Goal: Information Seeking & Learning: Learn about a topic

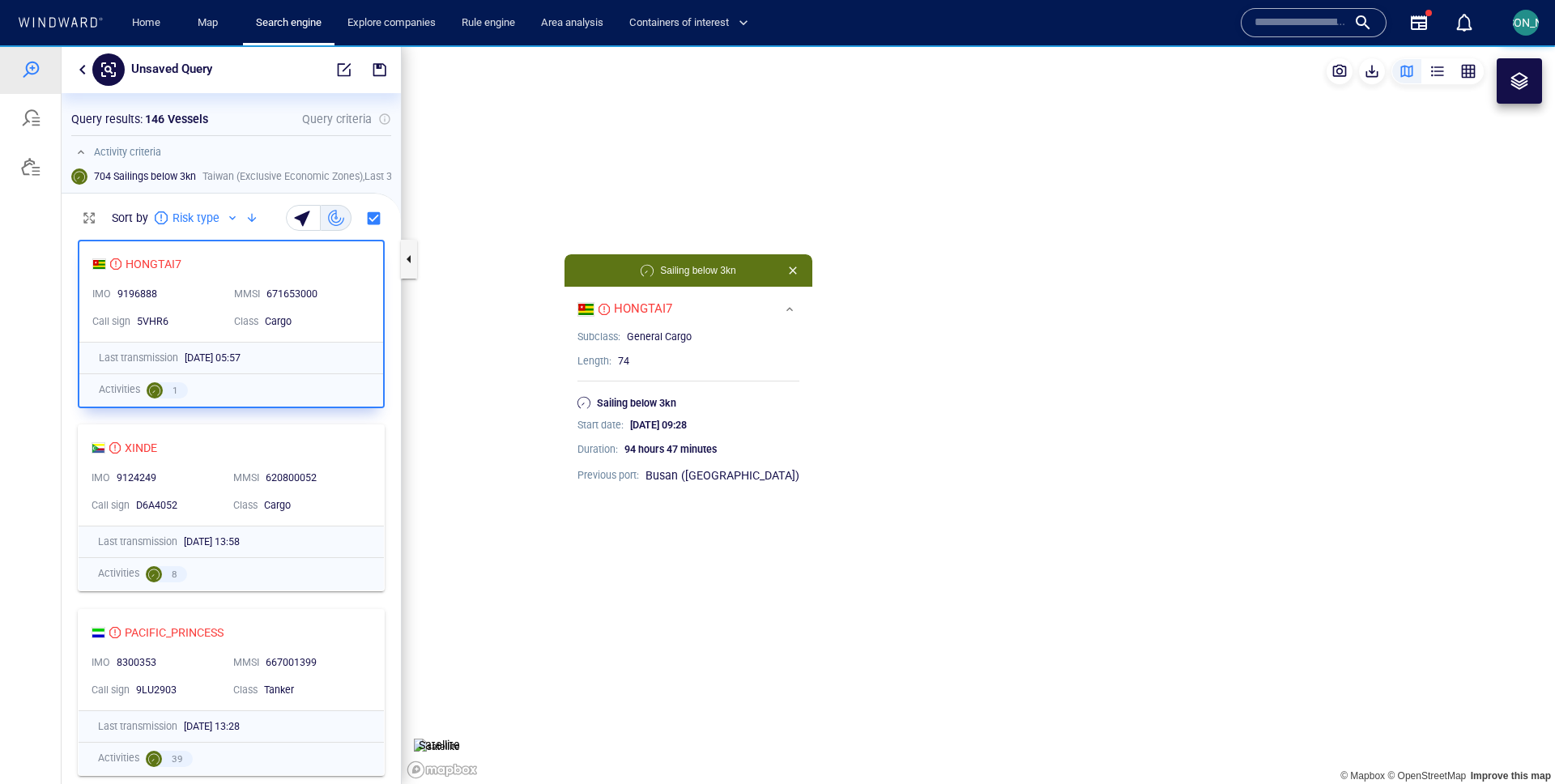
scroll to position [551, 339]
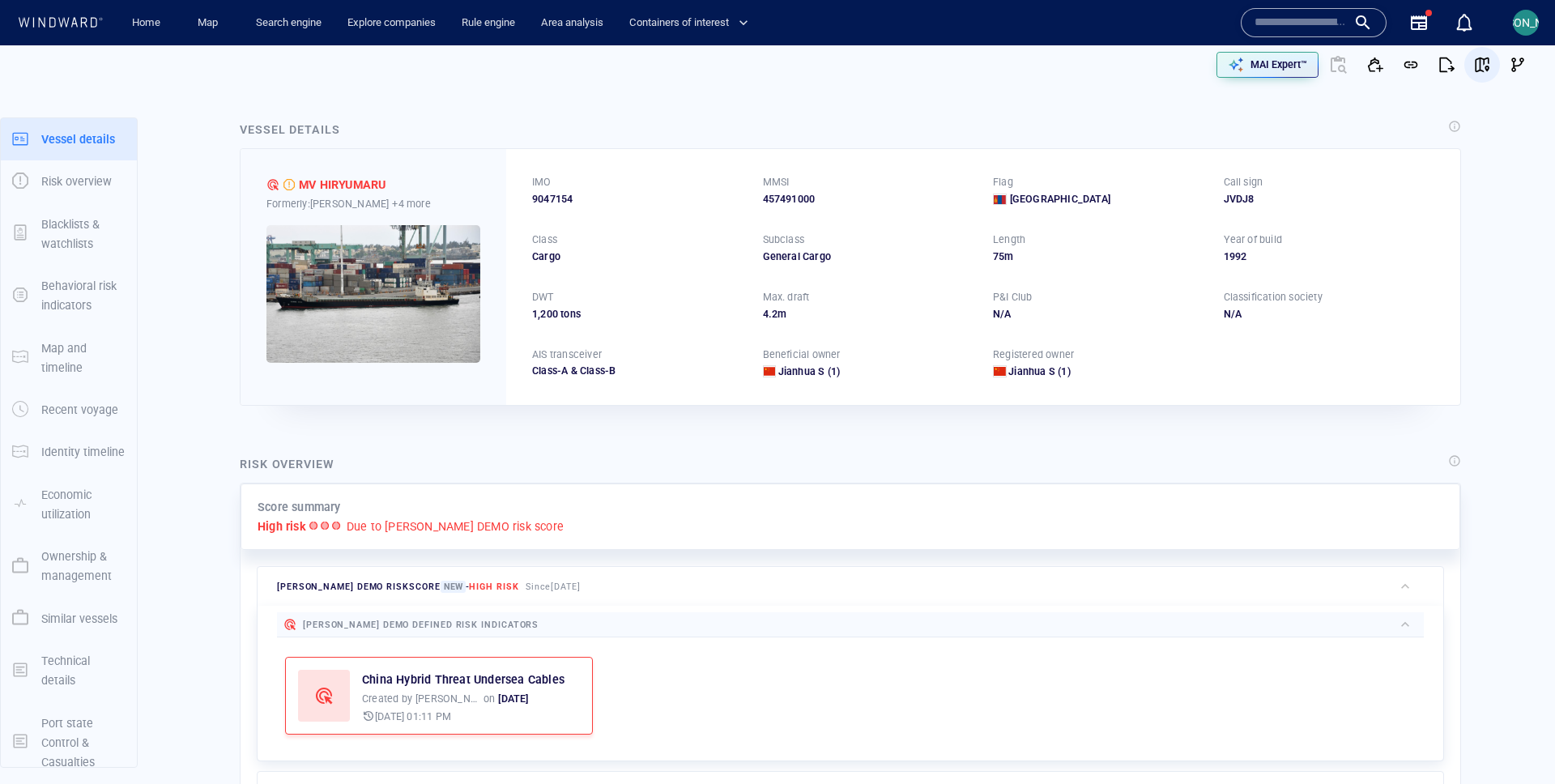
click at [1482, 67] on span "button" at bounding box center [1482, 64] width 16 height 16
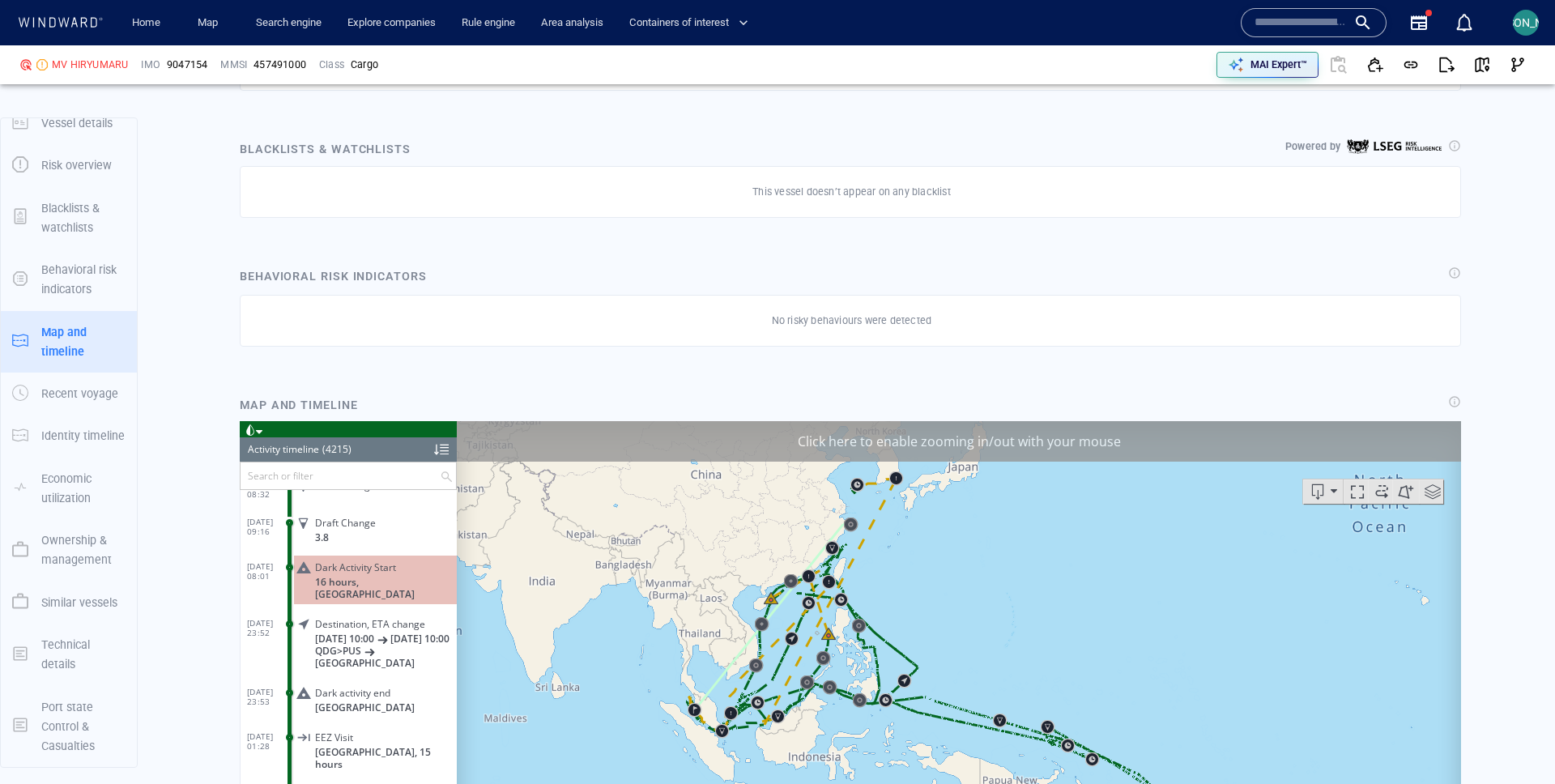
scroll to position [1193, 0]
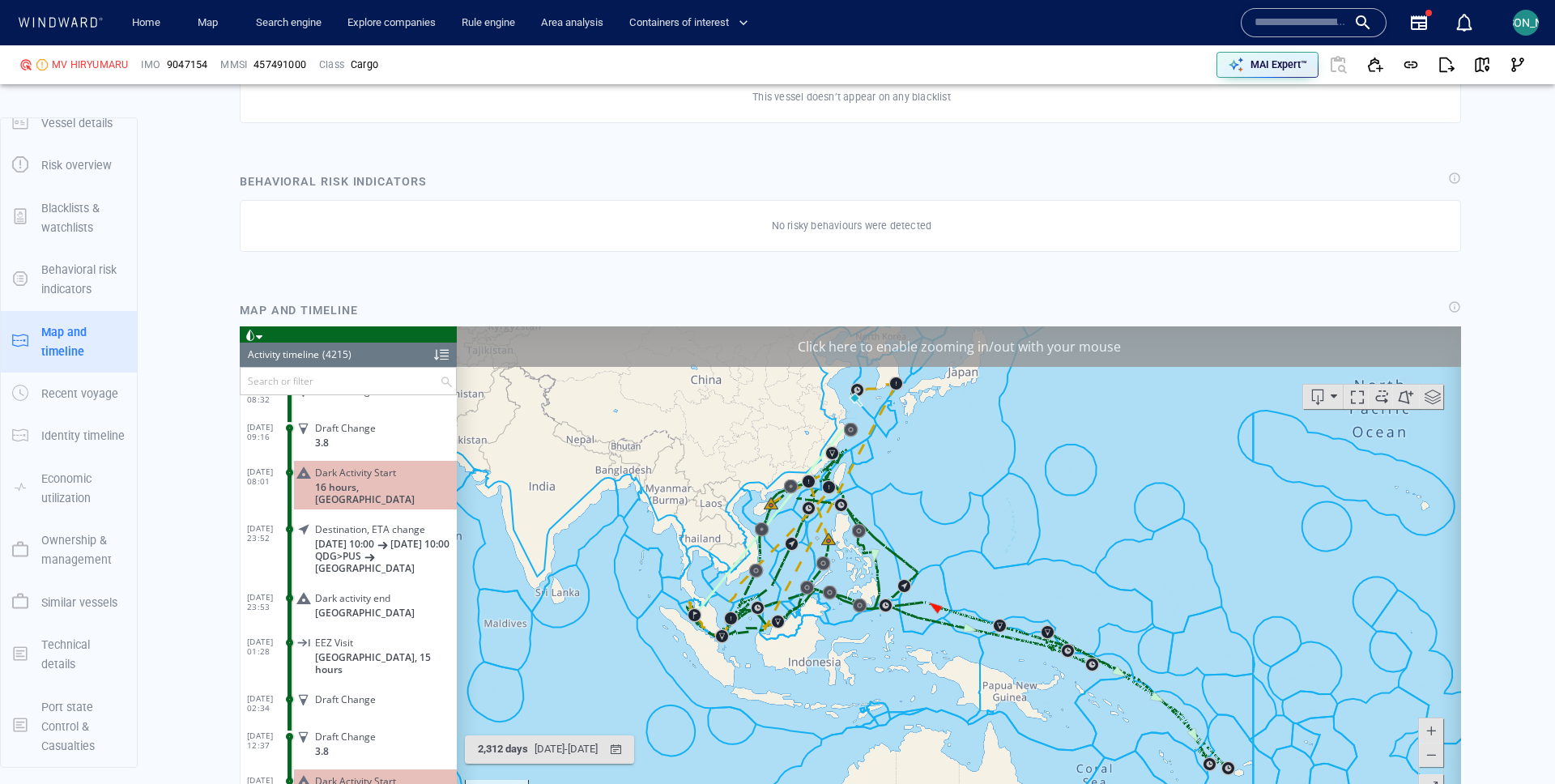
drag, startPoint x: 1075, startPoint y: 358, endPoint x: 1223, endPoint y: 391, distance: 151.6
click at [1075, 358] on div "Click here to enable zooming in/out with your mouse" at bounding box center [958, 346] width 1004 height 40
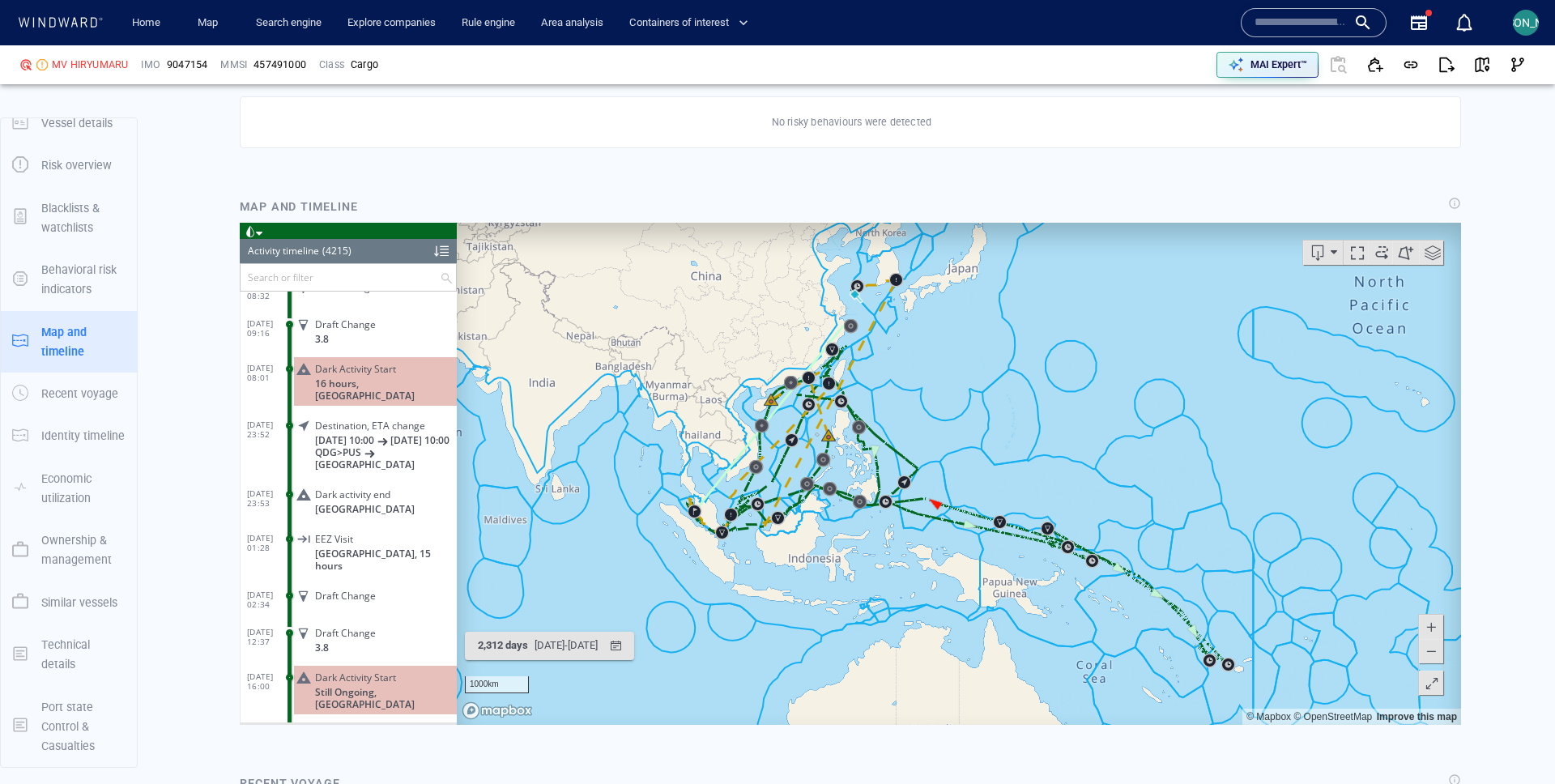
scroll to position [1318, 0]
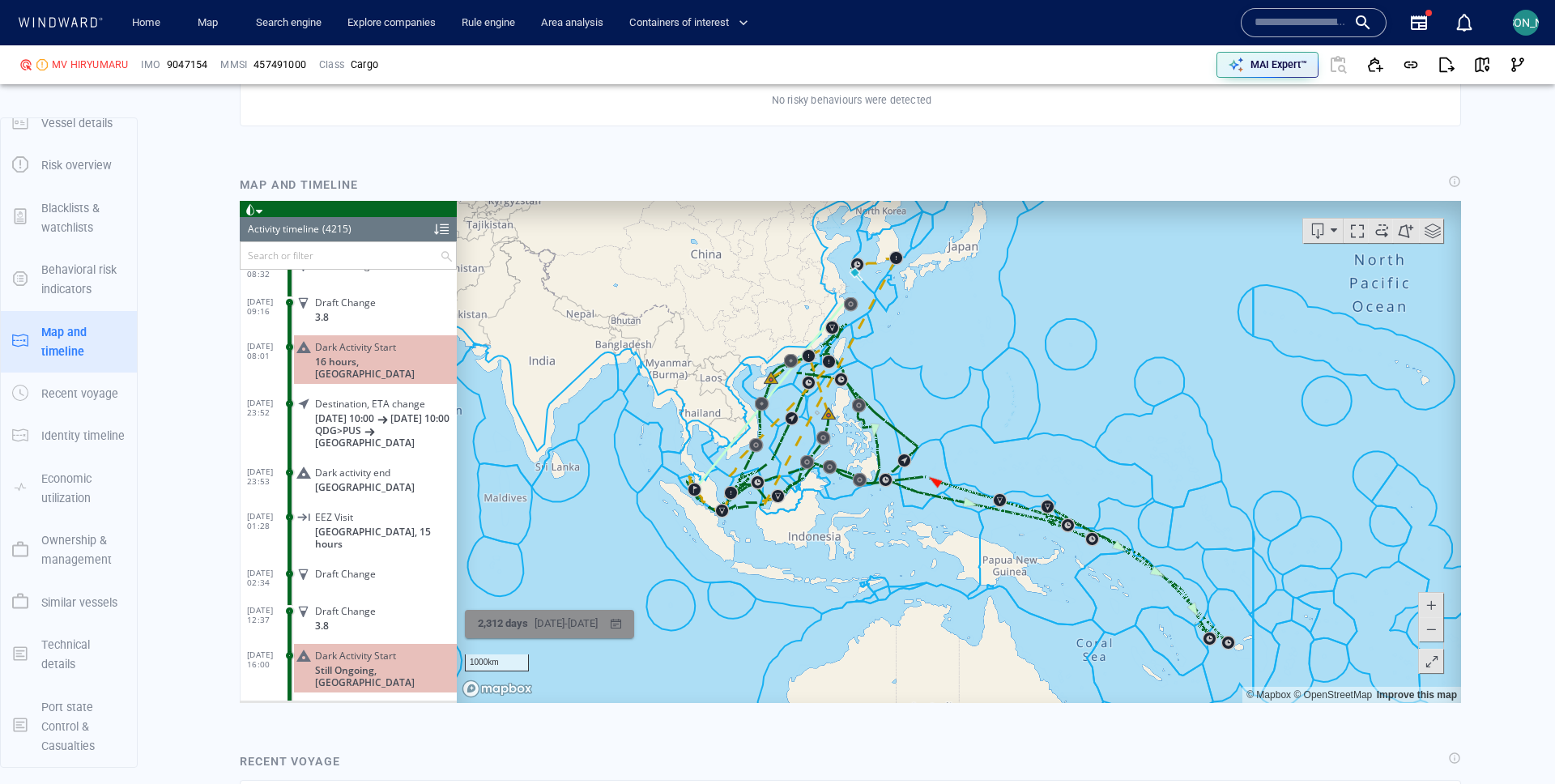
click at [538, 622] on div "[DATE] - [DATE]" at bounding box center [566, 624] width 69 height 25
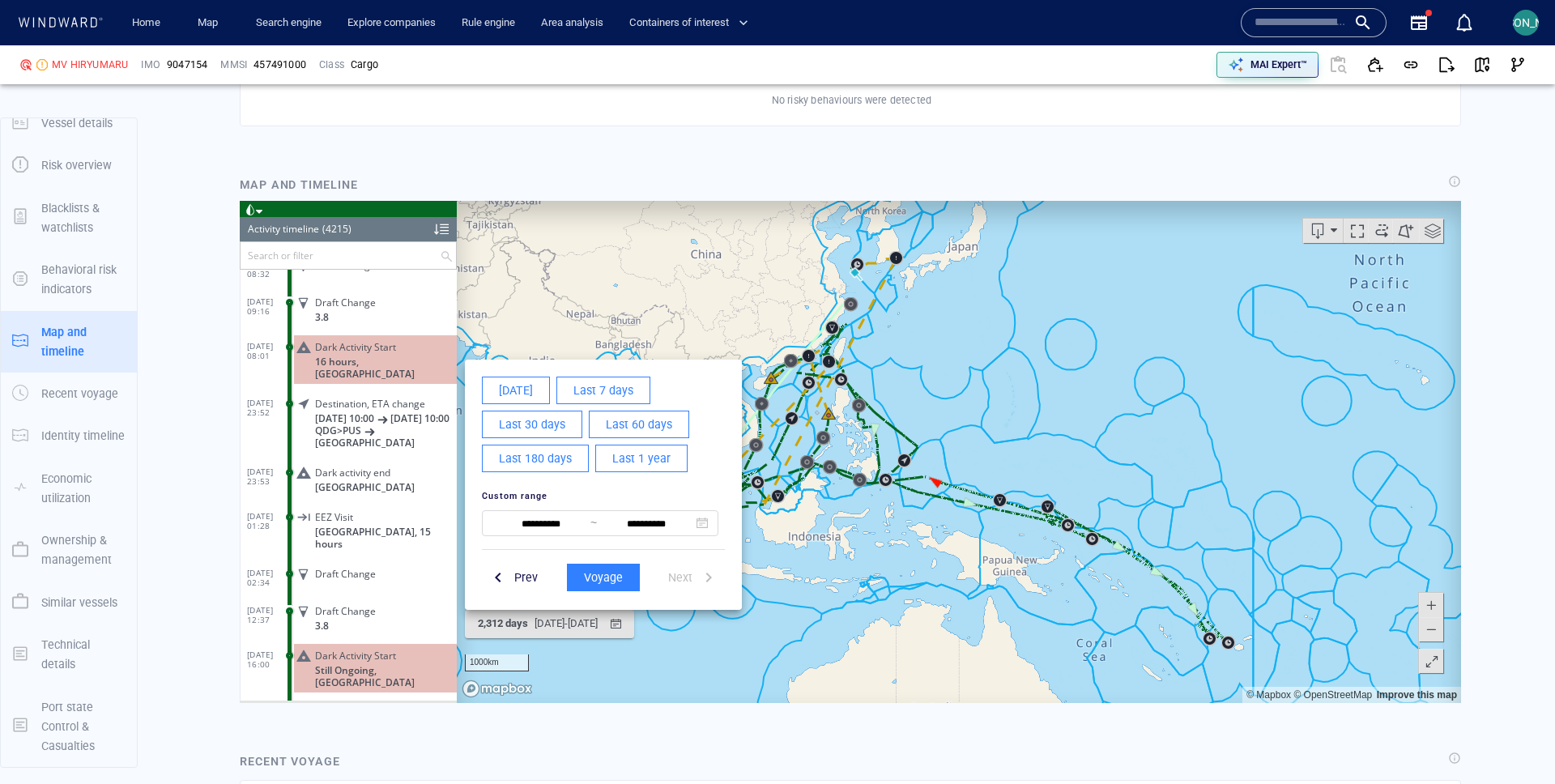
click at [644, 323] on div at bounding box center [851, 451] width 1222 height 502
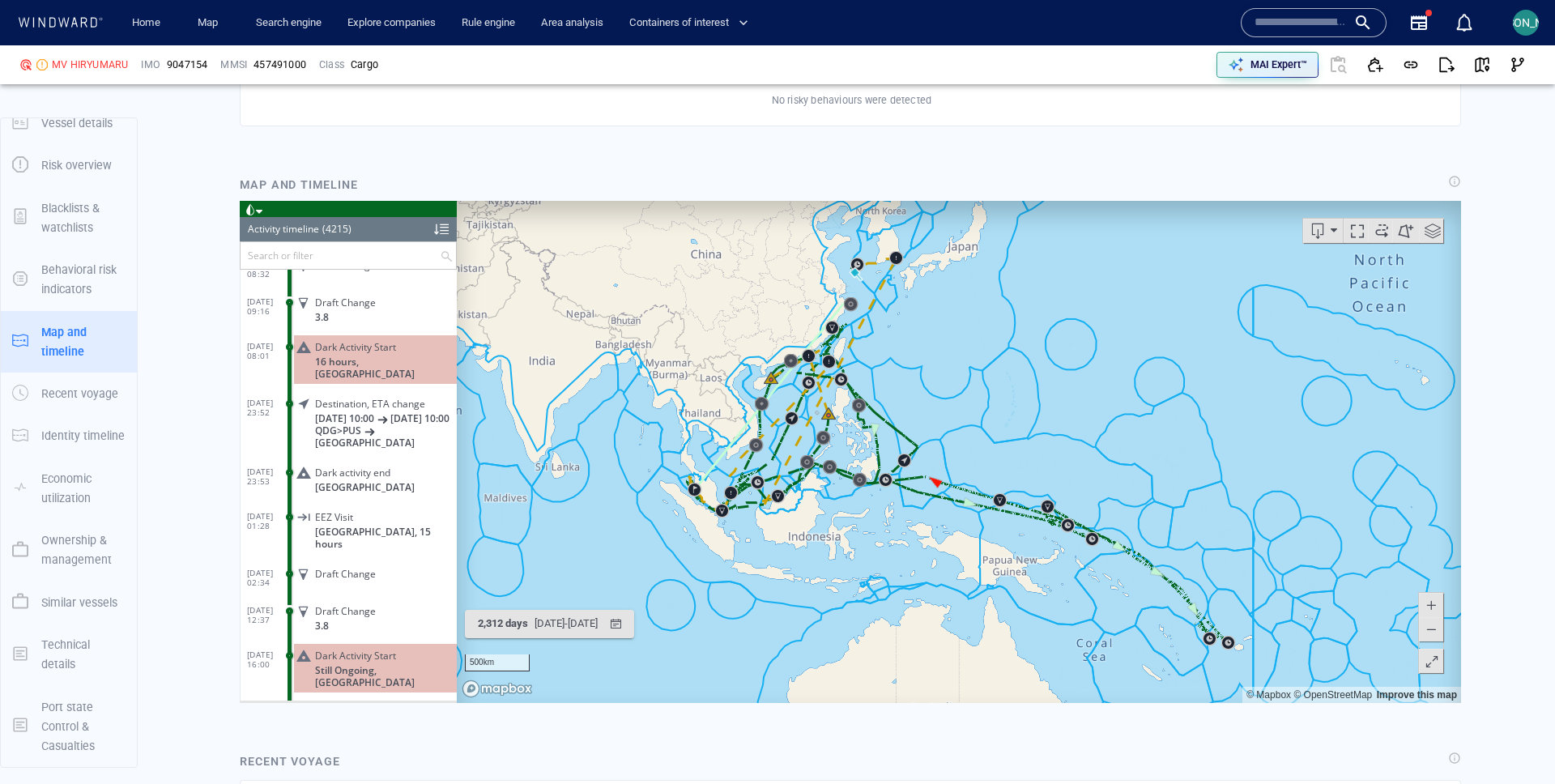
click at [869, 378] on canvas "Map" at bounding box center [958, 451] width 1004 height 502
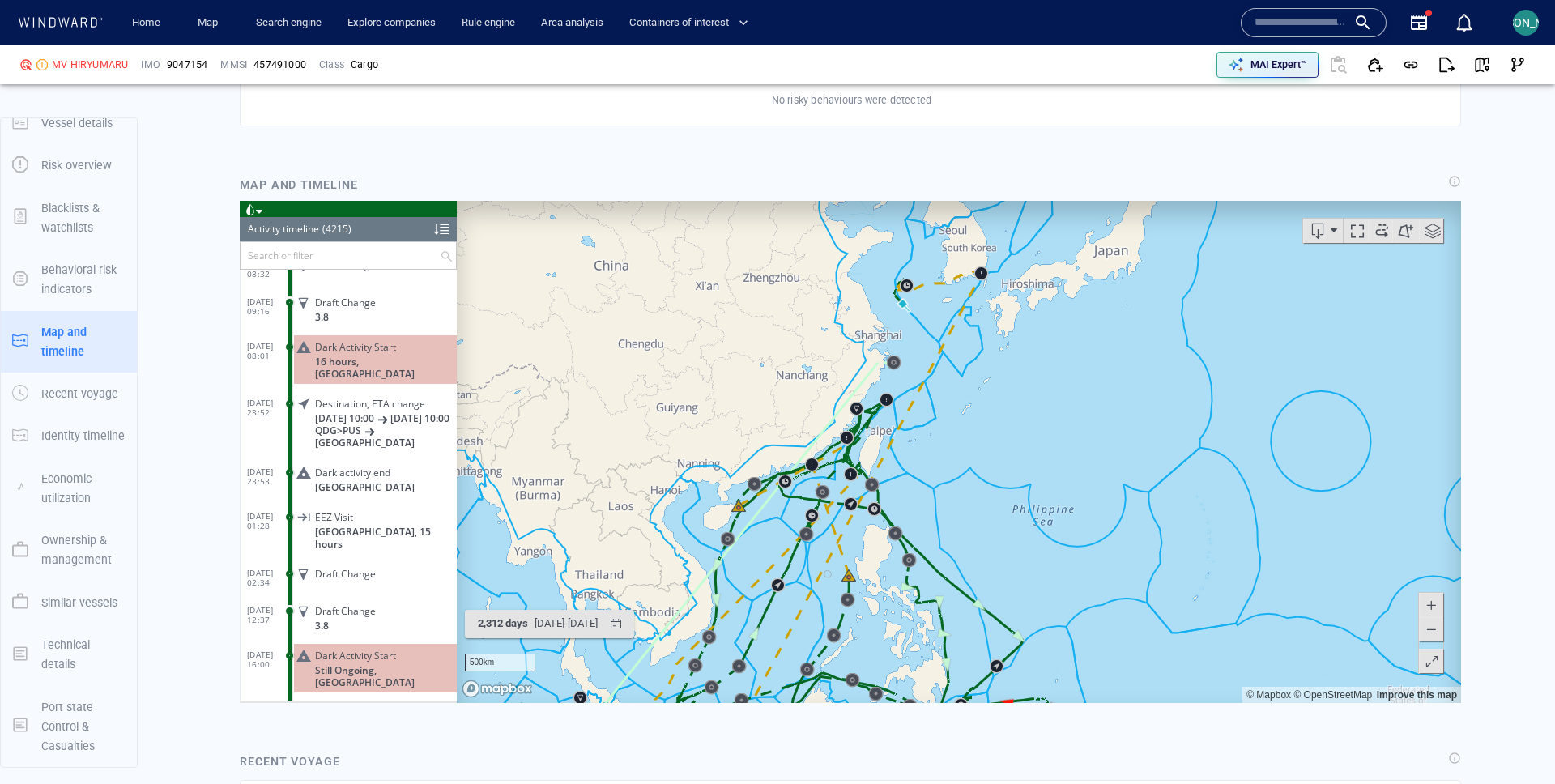
scroll to position [187342, 0]
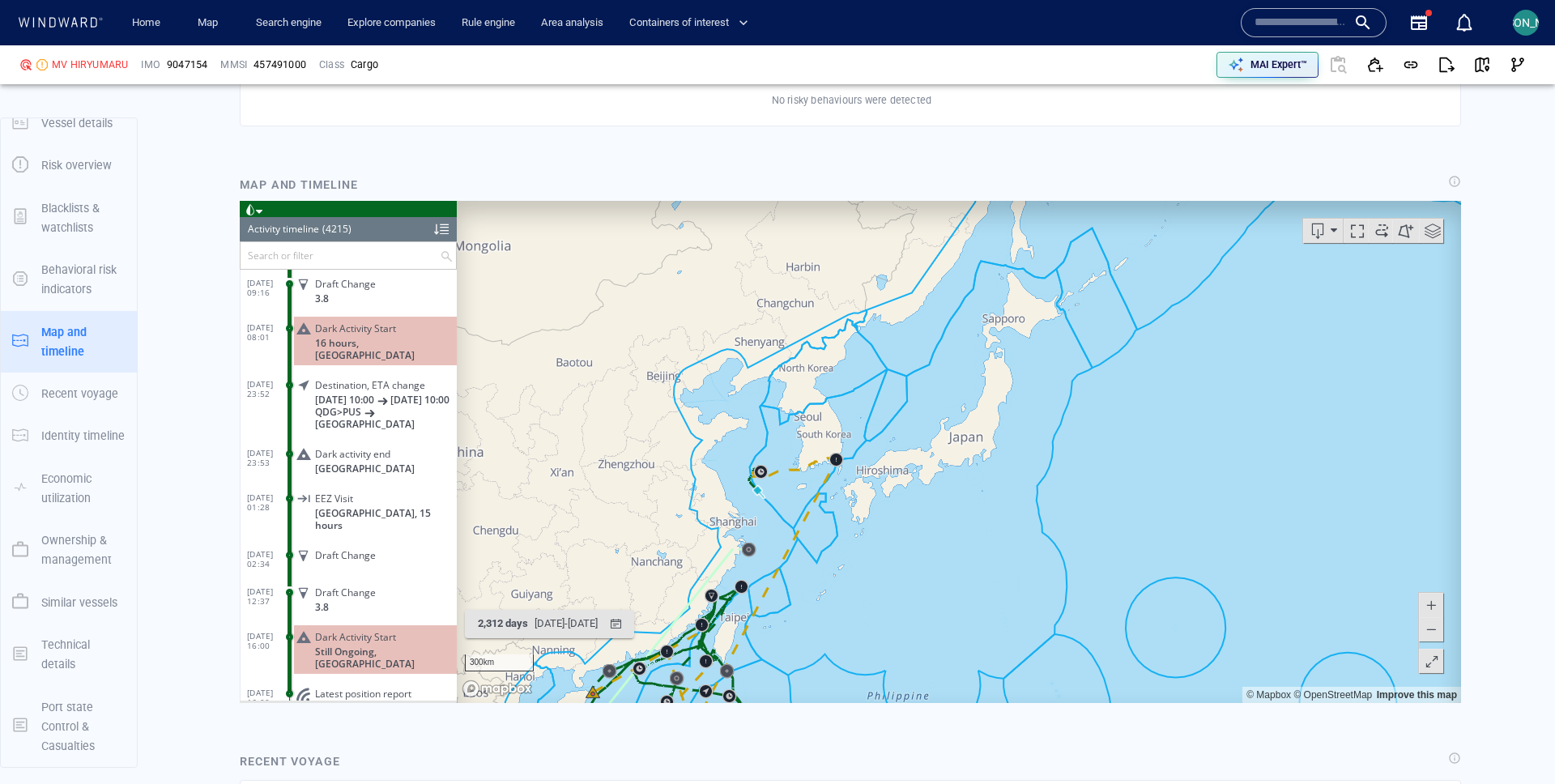
drag, startPoint x: 1045, startPoint y: 600, endPoint x: 1335, endPoint y: 234, distance: 467.0
click at [1335, 234] on div "300km © Mapbox © OpenStreetMap Improve this map 2,312 days [DATE] - [DATE] Expo…" at bounding box center [851, 451] width 1222 height 502
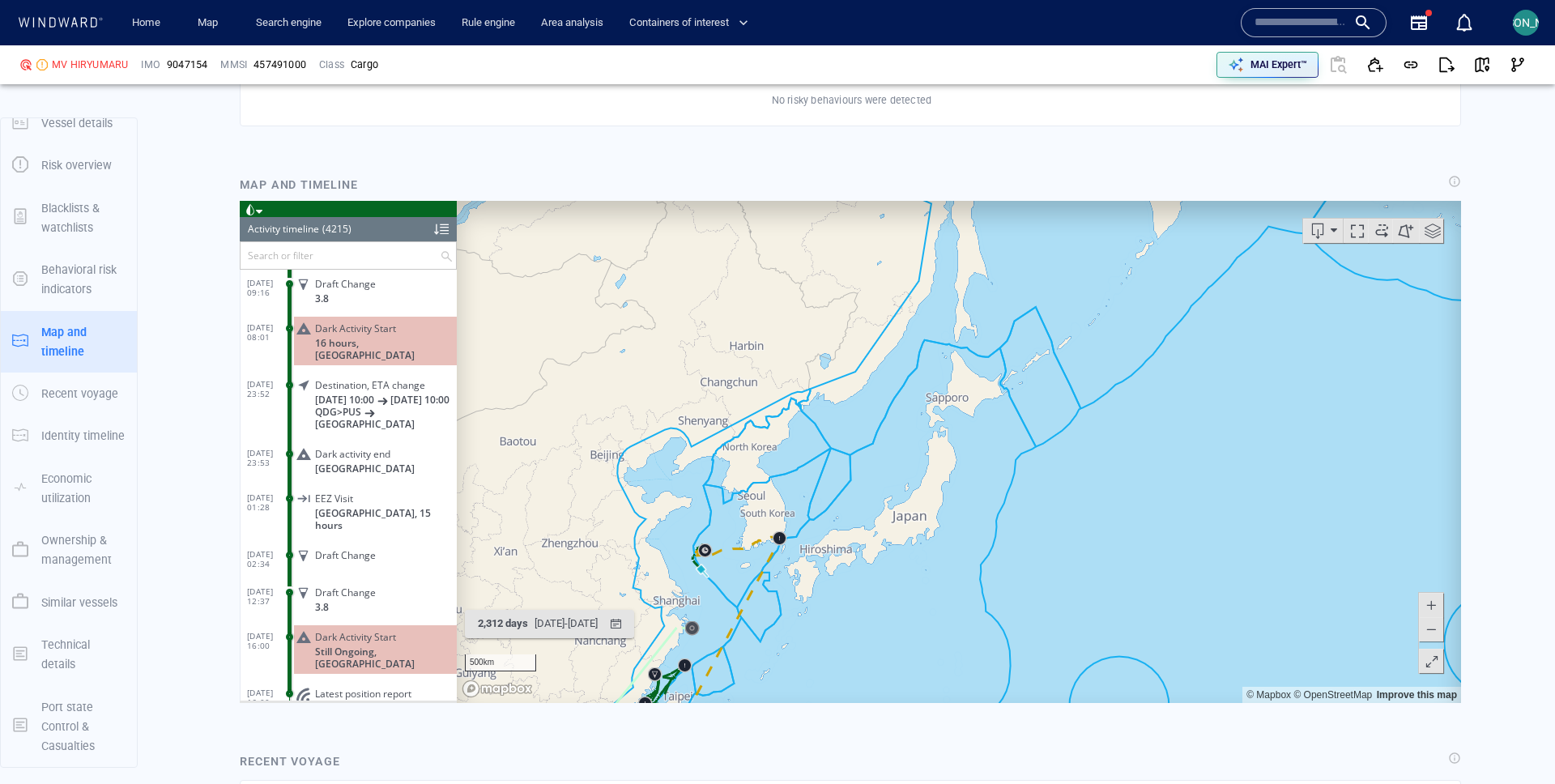
drag, startPoint x: 852, startPoint y: 555, endPoint x: 967, endPoint y: 455, distance: 152.4
click at [966, 456] on canvas "Map" at bounding box center [958, 451] width 1004 height 502
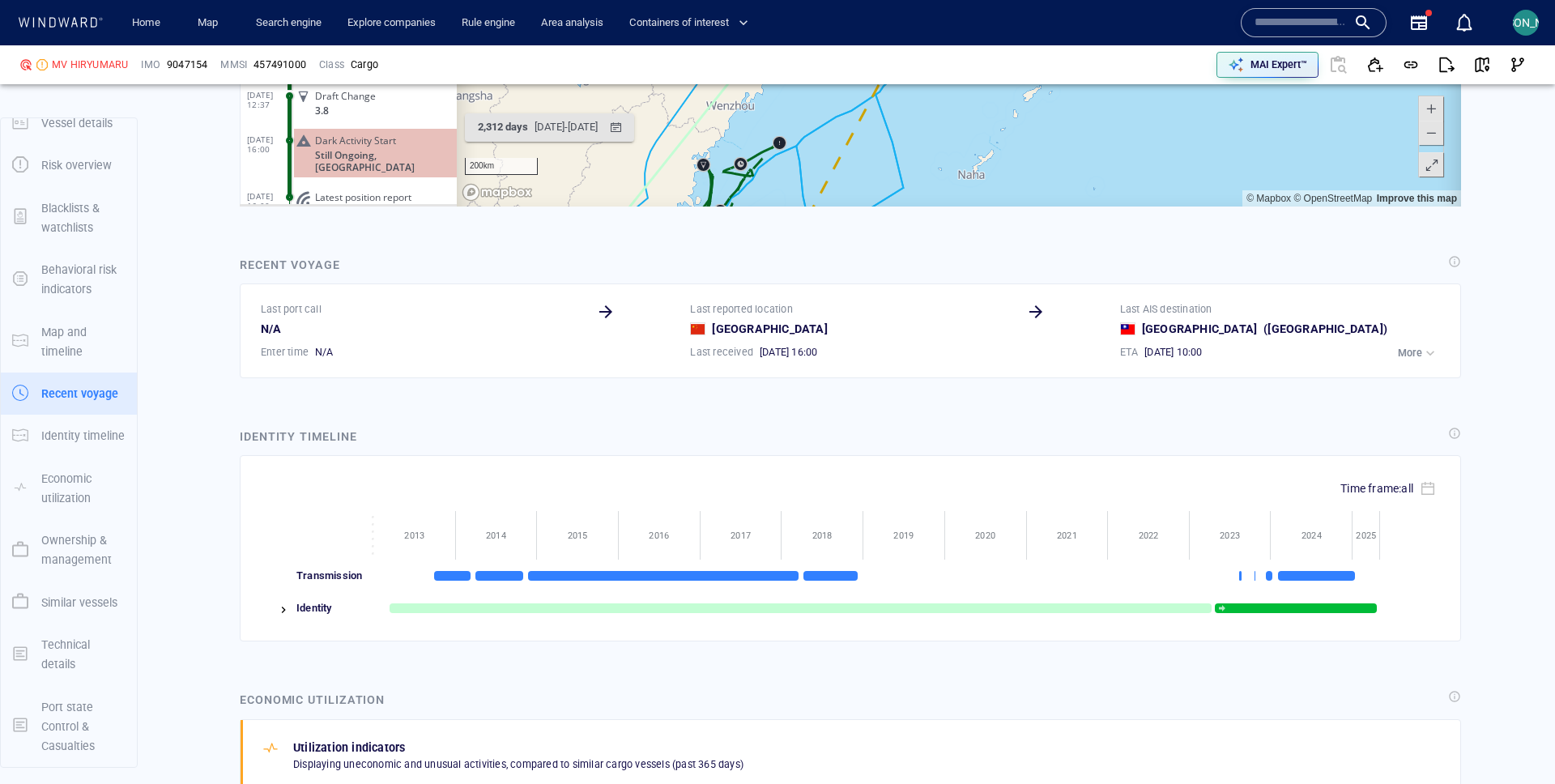
scroll to position [1816, 0]
click at [1427, 352] on div "button" at bounding box center [1430, 352] width 16 height 16
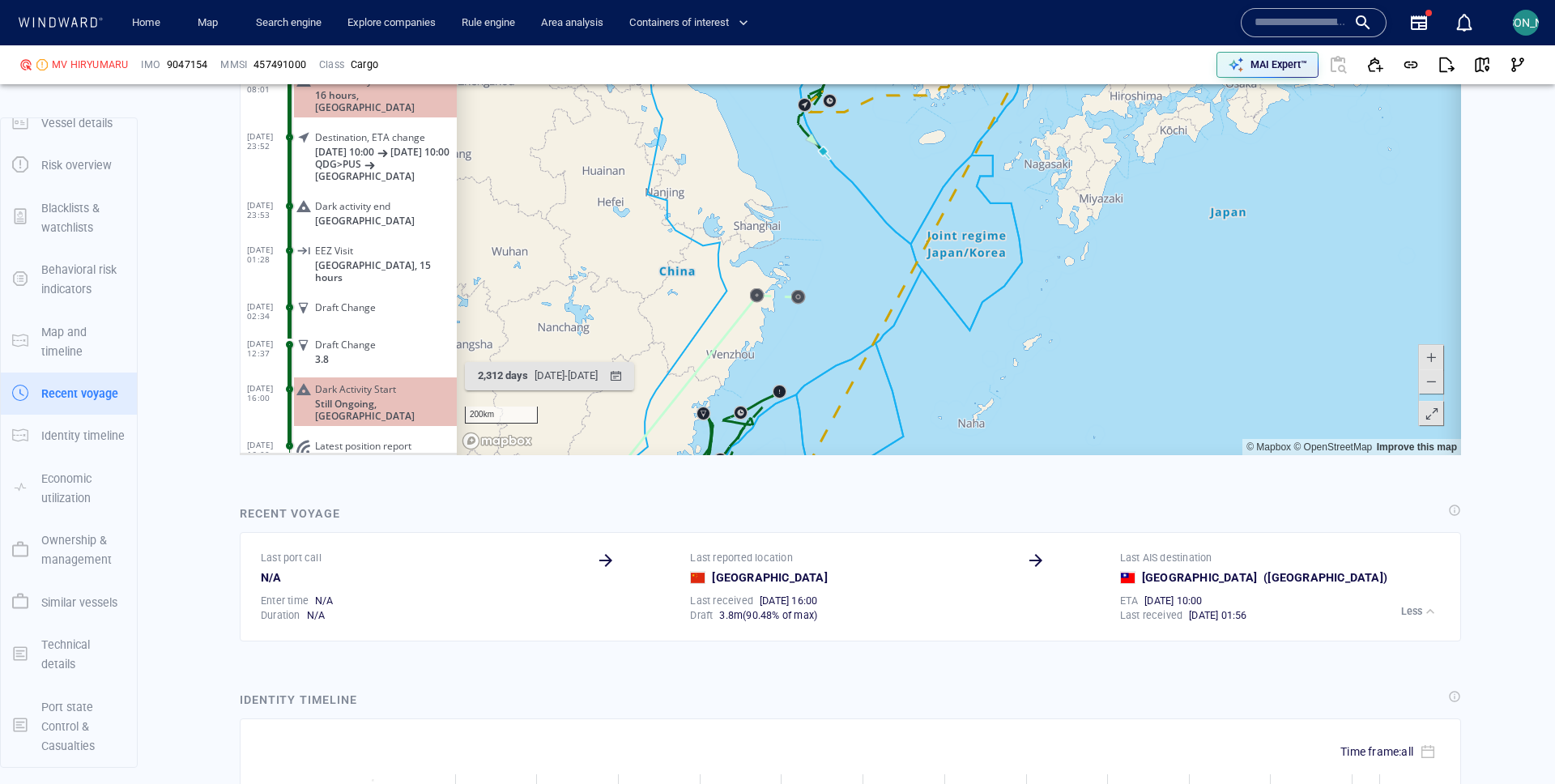
scroll to position [1553, 0]
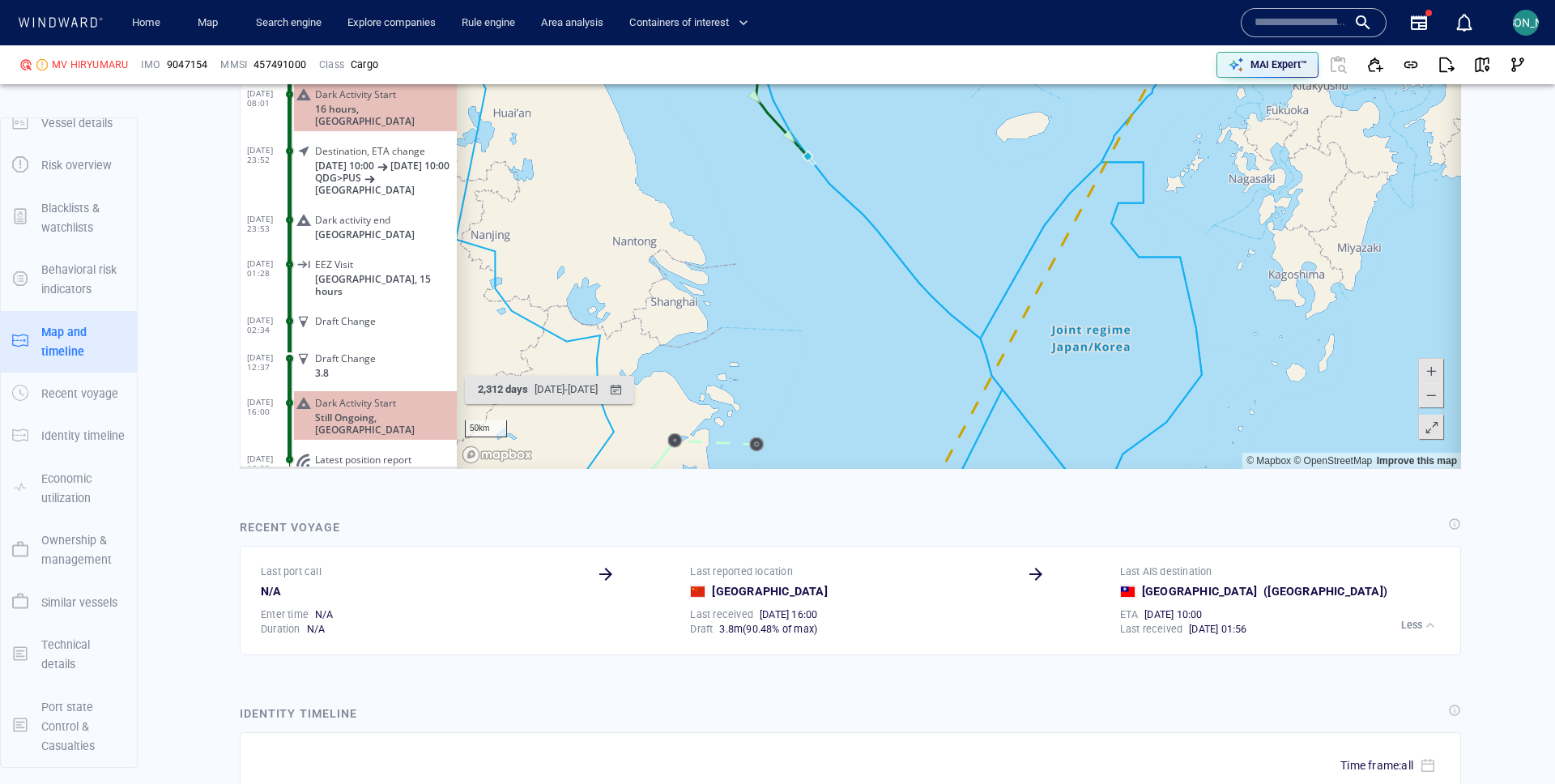
drag, startPoint x: 802, startPoint y: 322, endPoint x: 886, endPoint y: 89, distance: 247.7
click at [886, 90] on canvas "Map" at bounding box center [958, 217] width 1004 height 502
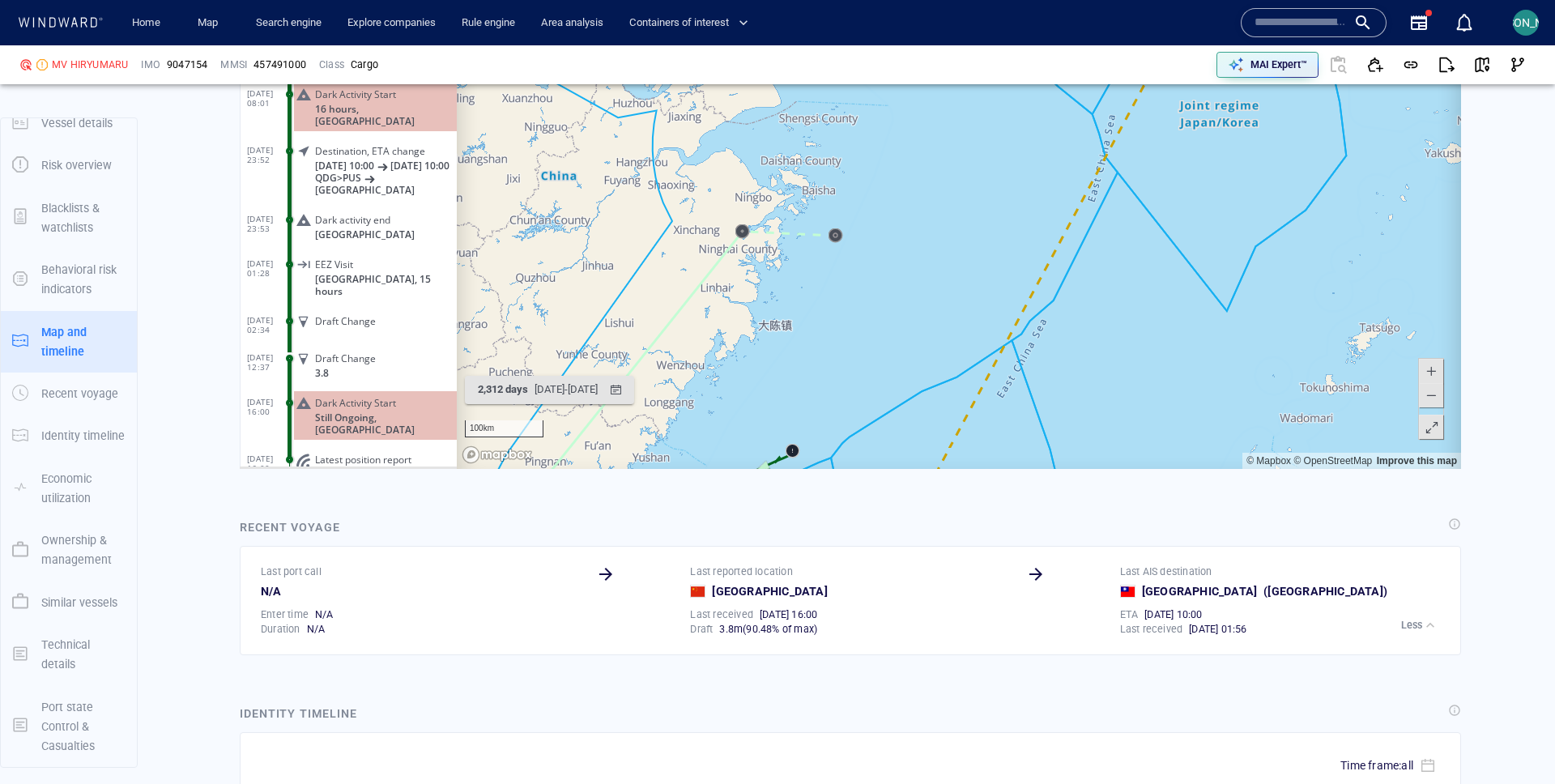
drag, startPoint x: 802, startPoint y: 403, endPoint x: 947, endPoint y: 67, distance: 366.0
click at [947, 67] on canvas "Map" at bounding box center [958, 217] width 1004 height 502
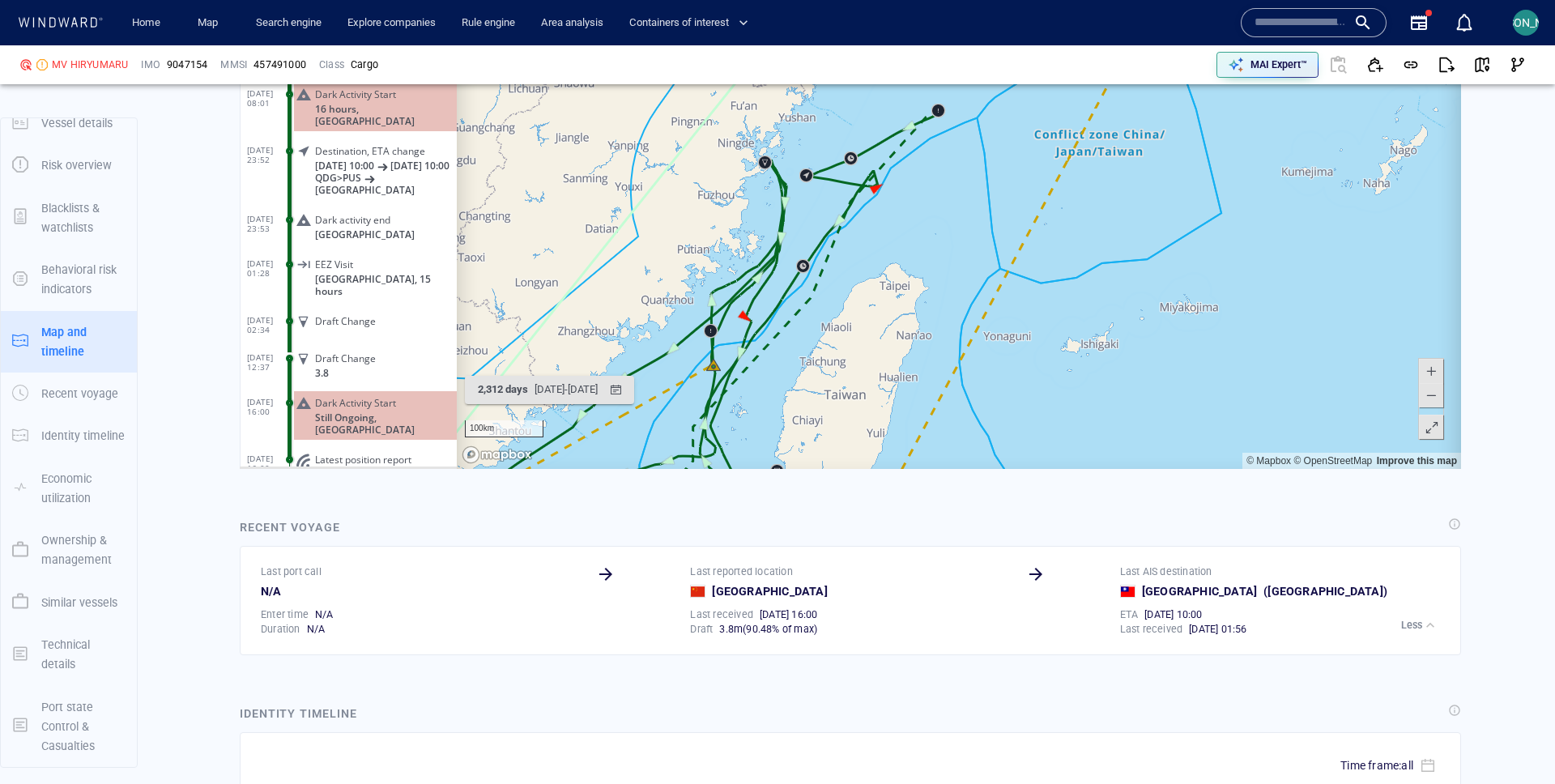
drag, startPoint x: 899, startPoint y: 245, endPoint x: 941, endPoint y: 163, distance: 92.1
click at [941, 163] on canvas "Map" at bounding box center [958, 217] width 1004 height 502
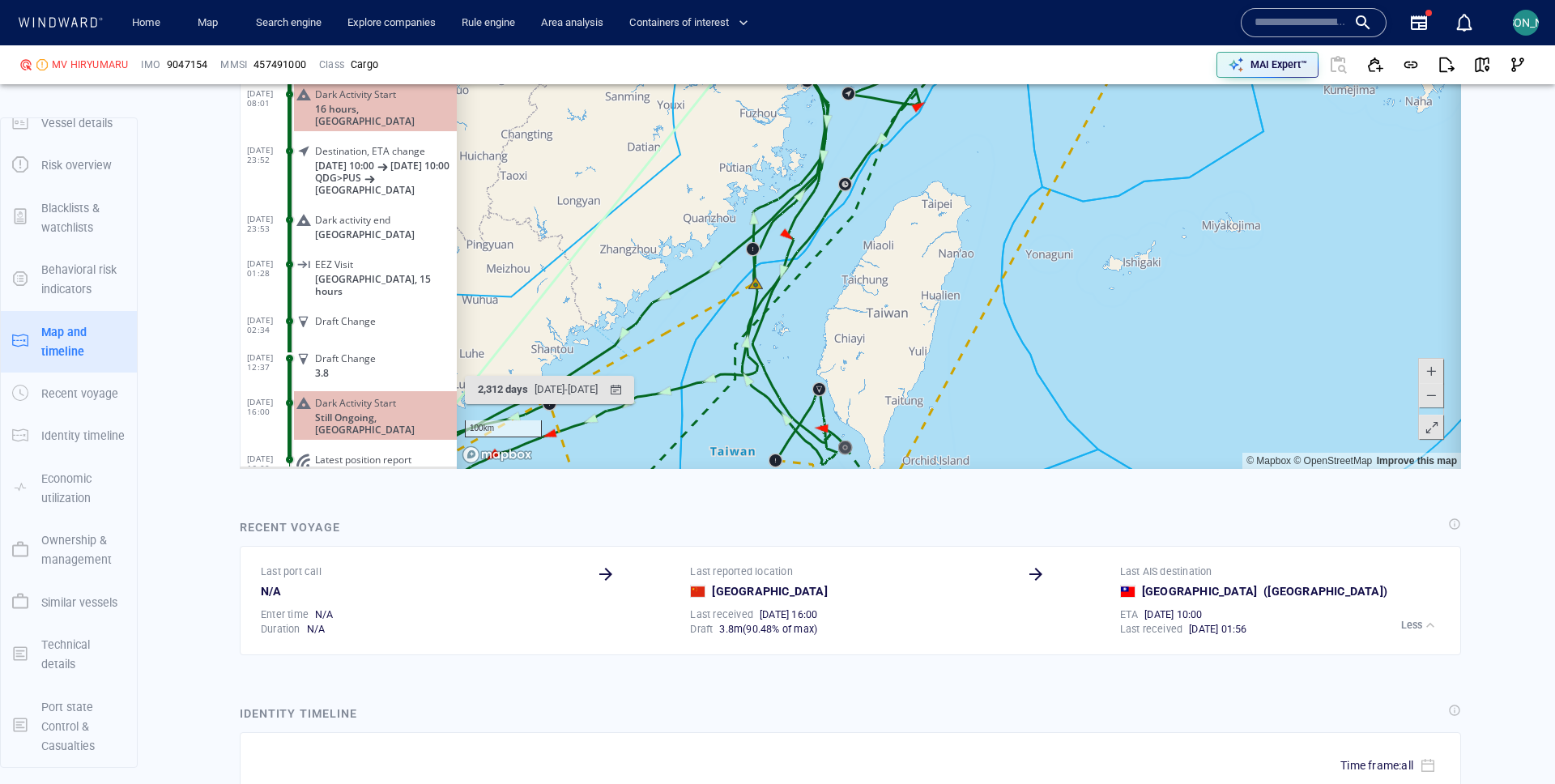
drag, startPoint x: 832, startPoint y: 328, endPoint x: 939, endPoint y: 110, distance: 242.8
click at [939, 110] on canvas "Map" at bounding box center [958, 217] width 1004 height 502
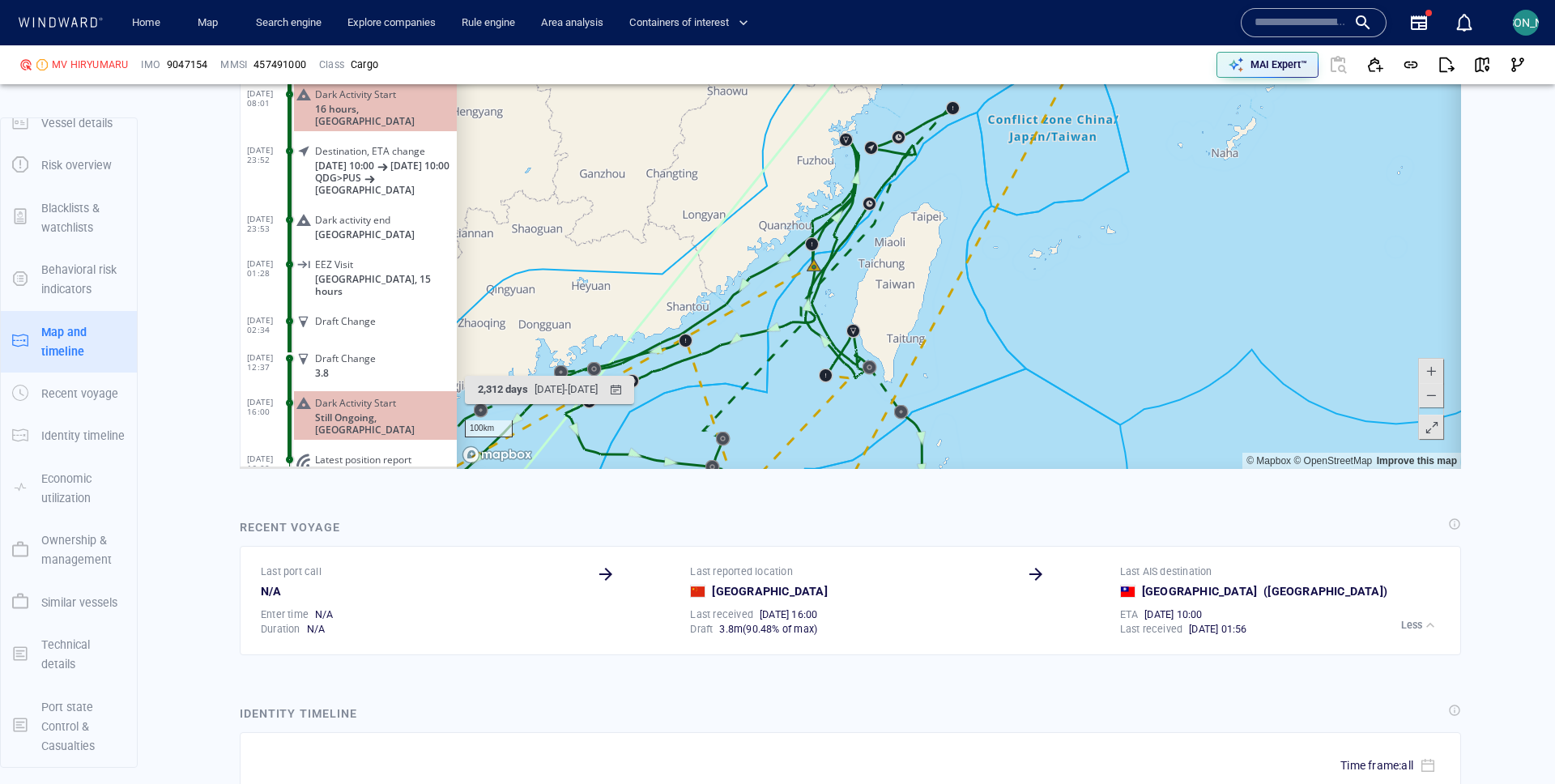
drag, startPoint x: 910, startPoint y: 376, endPoint x: 859, endPoint y: 410, distance: 61.3
click at [859, 410] on canvas "Map" at bounding box center [958, 217] width 1004 height 502
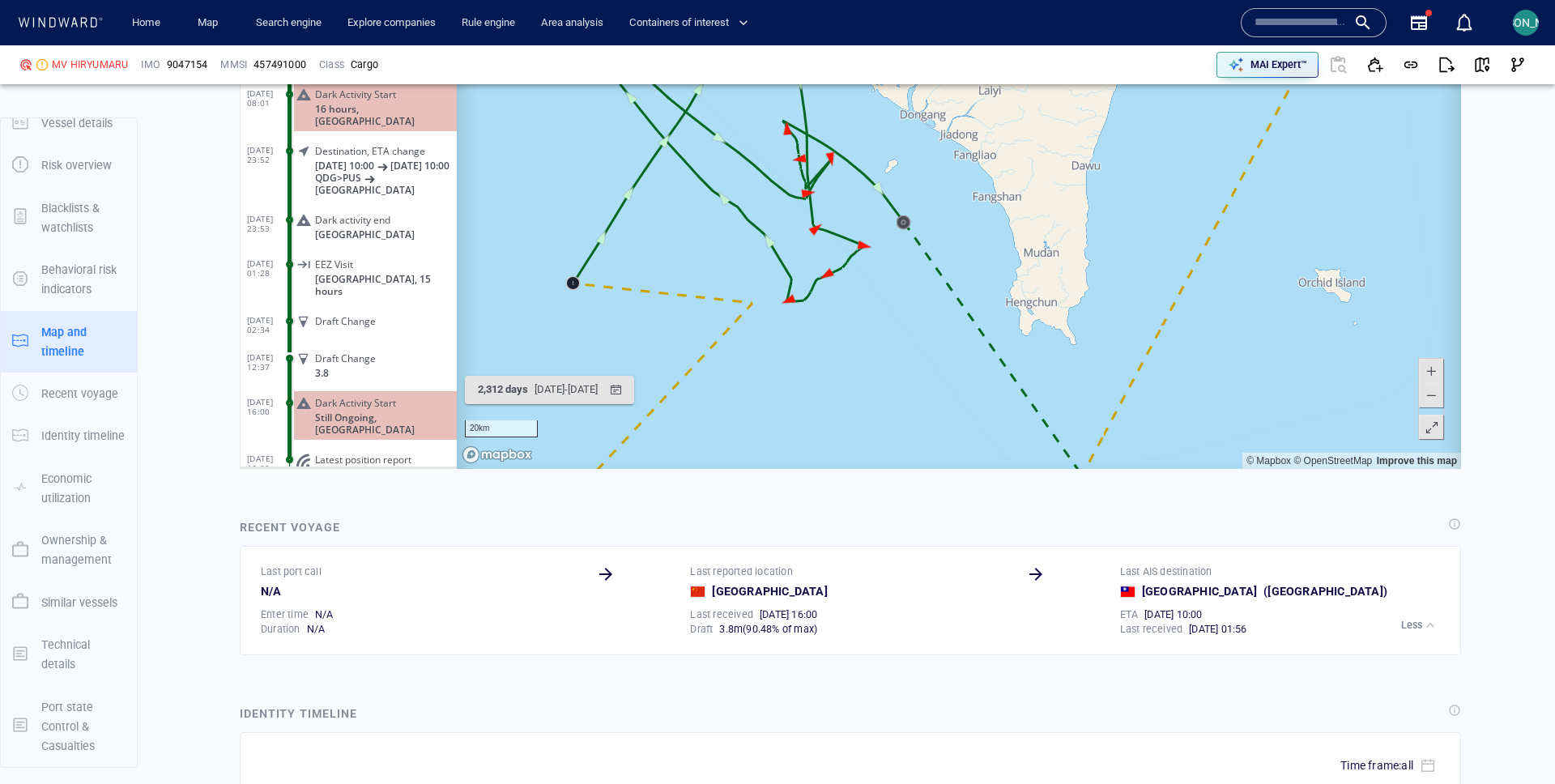
drag, startPoint x: 864, startPoint y: 242, endPoint x: 1489, endPoint y: 30, distance: 660.0
click at [864, 242] on canvas "Map" at bounding box center [958, 217] width 1004 height 502
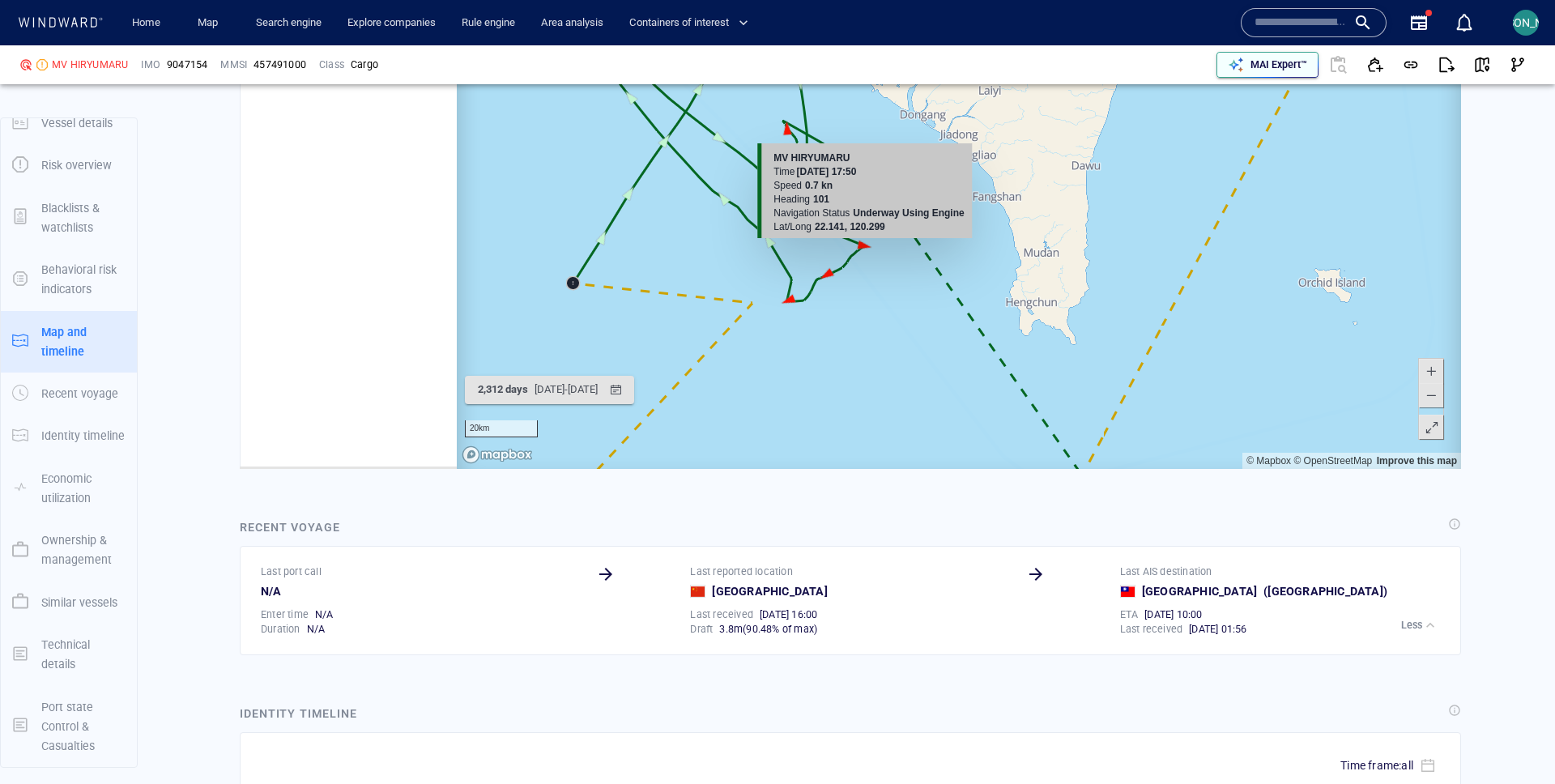
scroll to position [136662, 0]
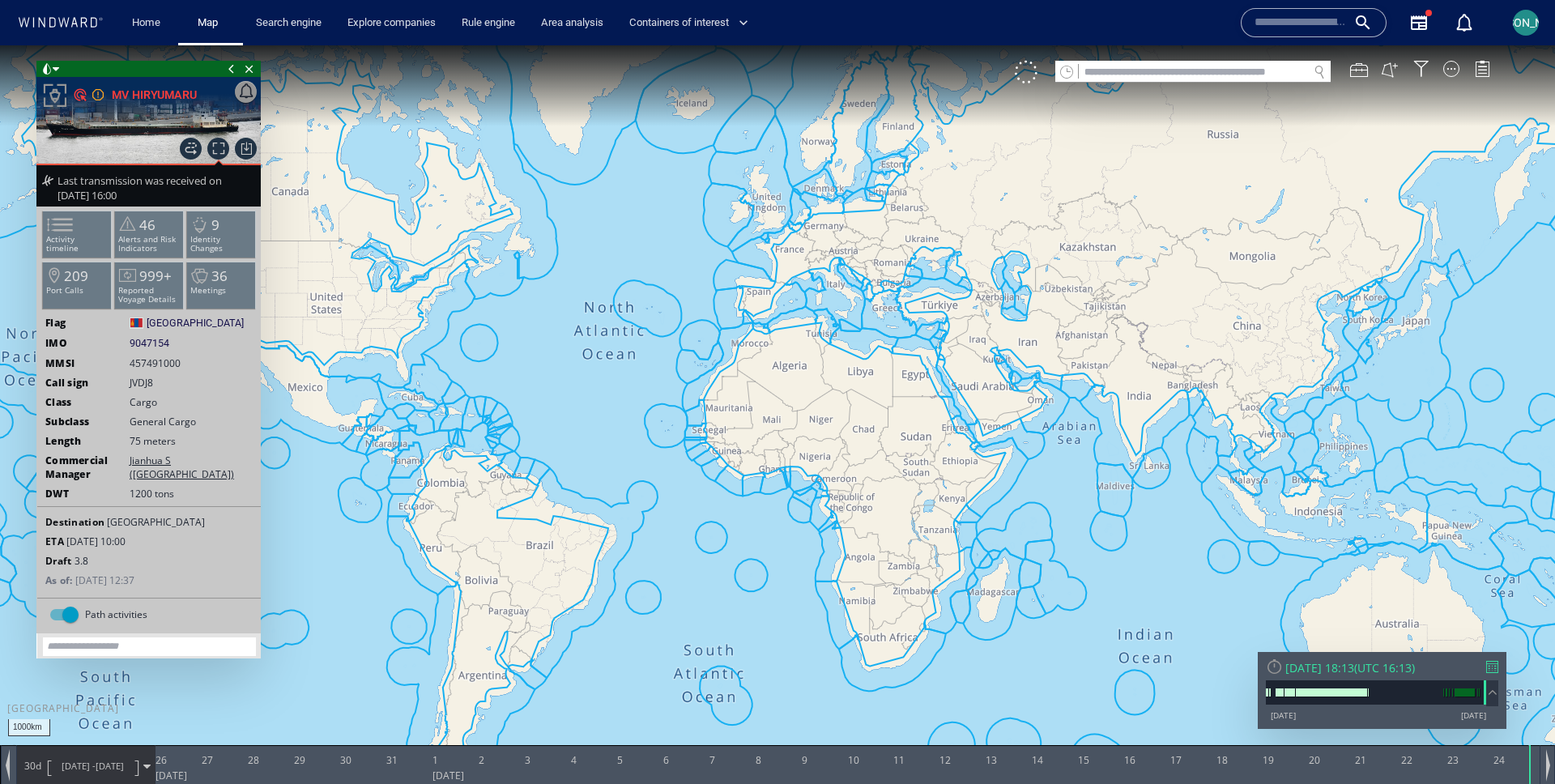
drag, startPoint x: 1137, startPoint y: 560, endPoint x: 699, endPoint y: 510, distance: 440.8
click at [699, 510] on canvas "Map" at bounding box center [778, 406] width 1555 height 723
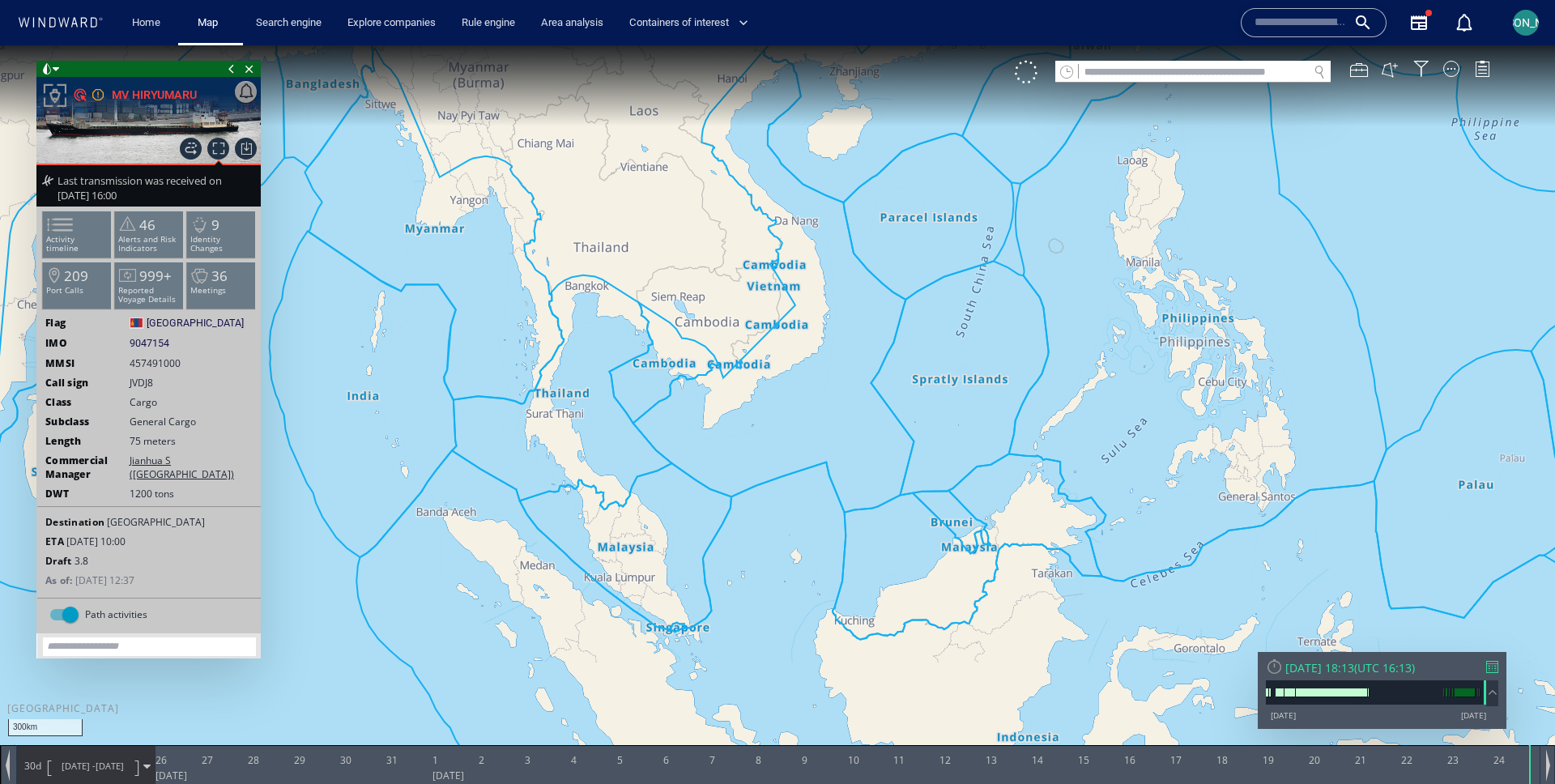
drag, startPoint x: 783, startPoint y: 461, endPoint x: 679, endPoint y: 596, distance: 170.4
click at [679, 596] on canvas "Map" at bounding box center [778, 406] width 1555 height 723
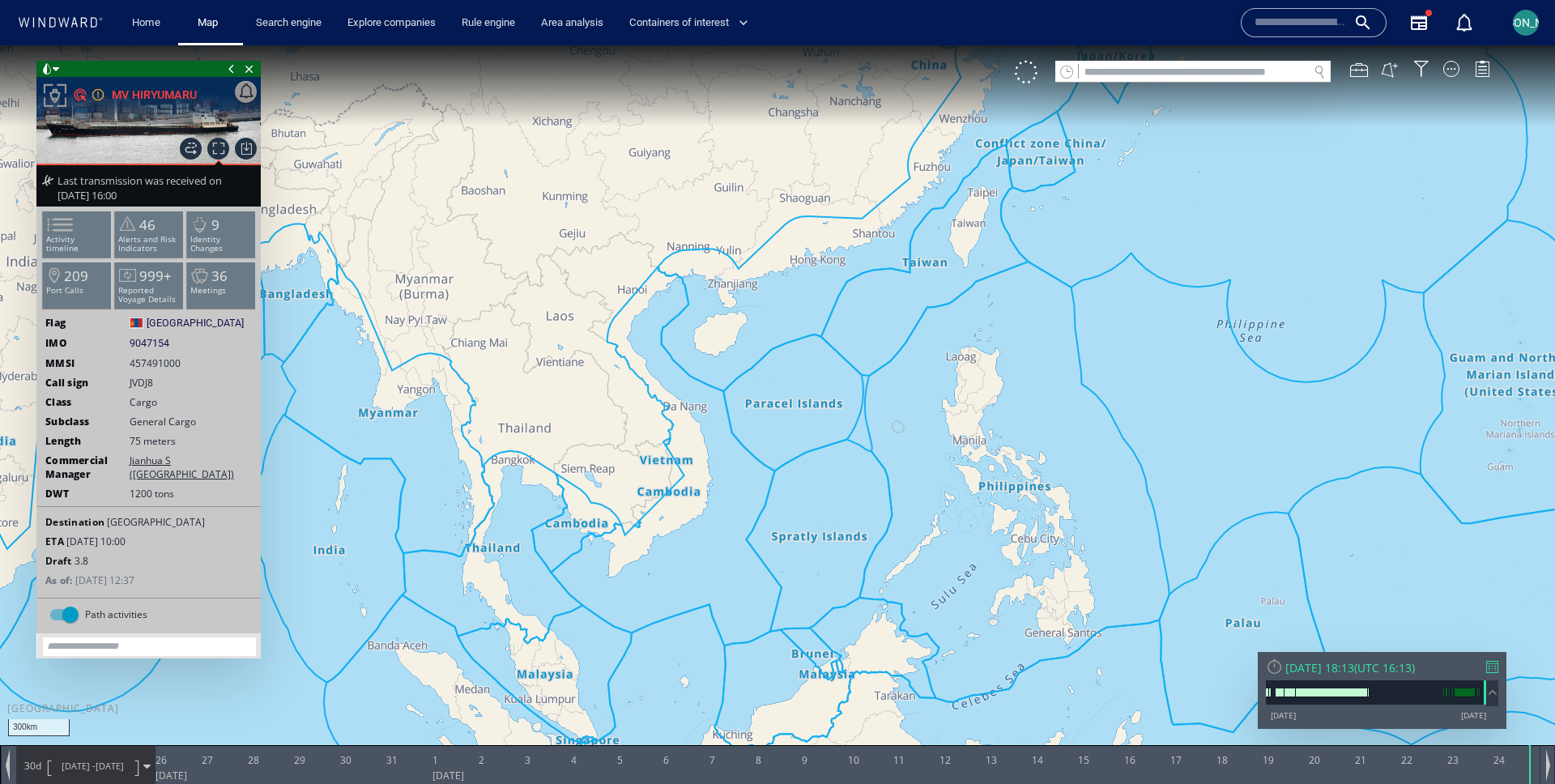
drag, startPoint x: 679, startPoint y: 596, endPoint x: 679, endPoint y: 551, distance: 45.0
click at [679, 551] on canvas "Map" at bounding box center [778, 406] width 1555 height 723
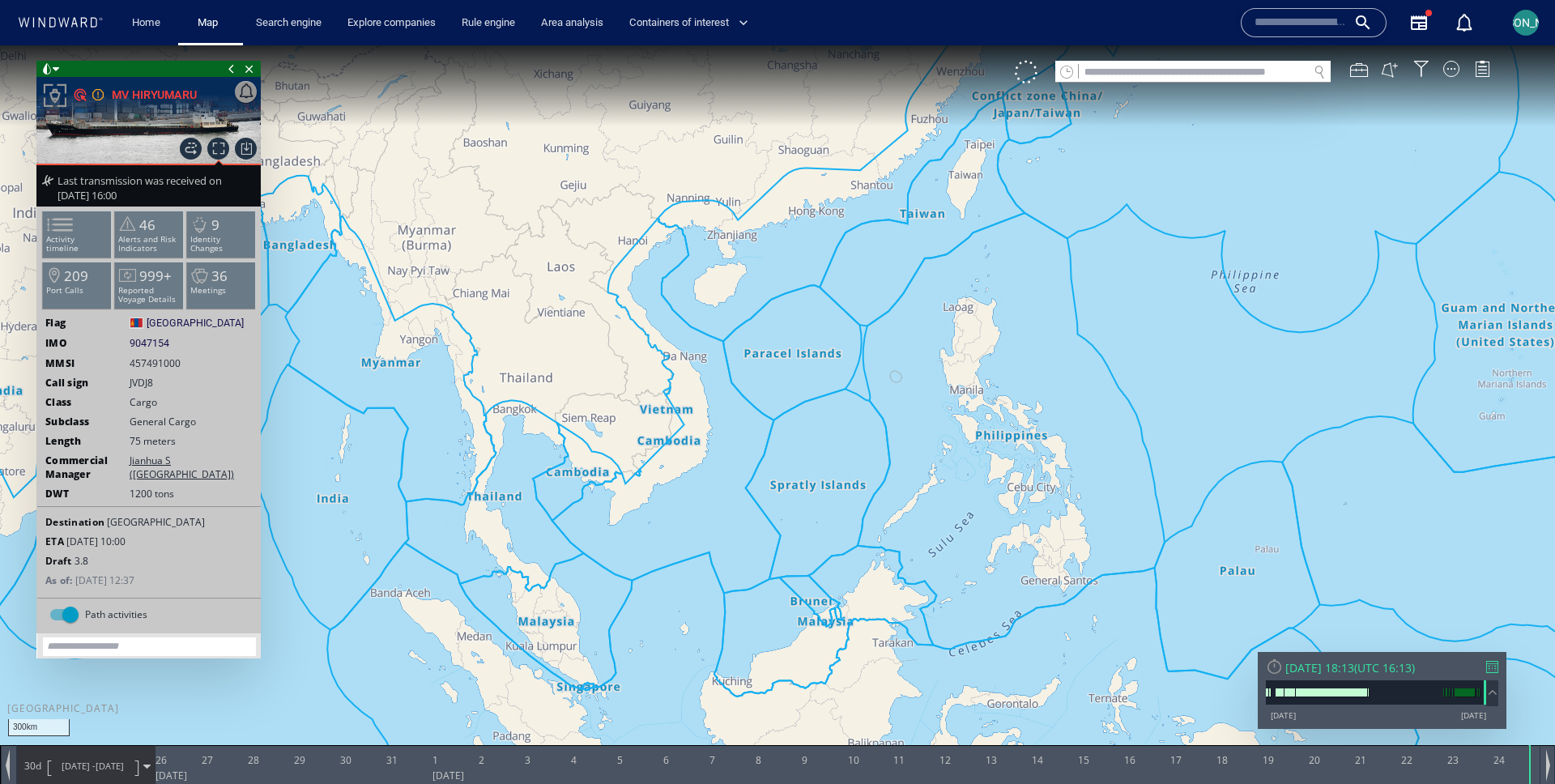
click at [56, 62] on span at bounding box center [56, 69] width 7 height 16
click at [90, 127] on li at bounding box center [97, 128] width 14 height 14
